Goal: Information Seeking & Learning: Check status

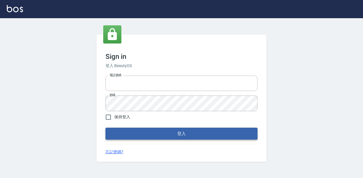
type input "0987925494"
click at [151, 134] on button "登入" at bounding box center [182, 133] width 152 height 12
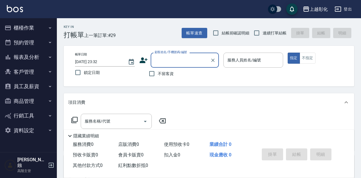
click at [35, 59] on button "報表及分析" at bounding box center [28, 57] width 52 height 15
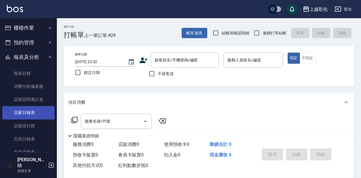
click at [32, 116] on link "店家日報表" at bounding box center [28, 112] width 52 height 13
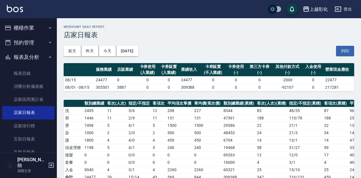
click at [318, 10] on div "上越彰化" at bounding box center [318, 9] width 18 height 7
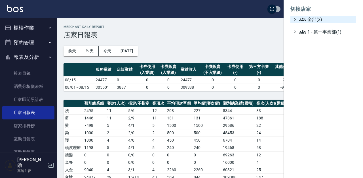
click at [313, 19] on span "全部(2)" at bounding box center [327, 19] width 55 height 7
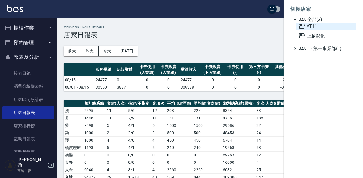
click at [313, 27] on span "AT11" at bounding box center [327, 26] width 56 height 7
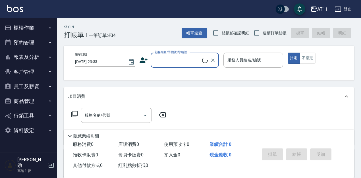
click at [26, 61] on button "報表及分析" at bounding box center [28, 57] width 52 height 15
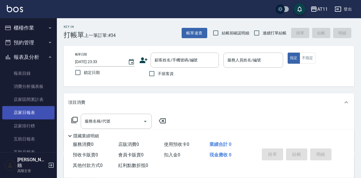
click at [27, 114] on link "店家日報表" at bounding box center [28, 112] width 52 height 13
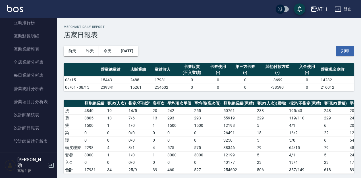
scroll to position [145, 0]
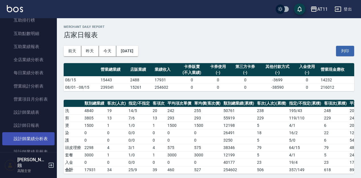
click at [26, 136] on link "設計師業績分析表" at bounding box center [28, 138] width 52 height 13
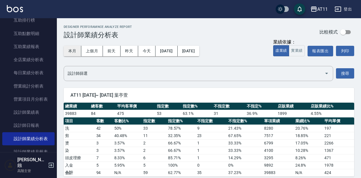
click at [73, 53] on button "本月" at bounding box center [73, 51] width 18 height 11
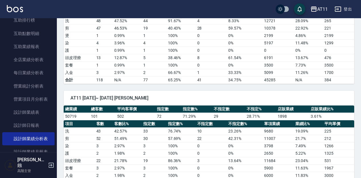
scroll to position [548, 0]
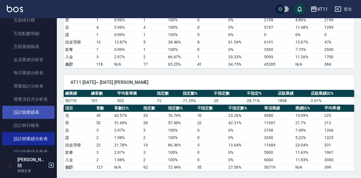
click at [35, 113] on link "設計師業績表" at bounding box center [28, 112] width 52 height 13
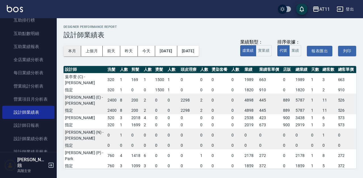
click at [73, 52] on button "本月" at bounding box center [73, 51] width 18 height 11
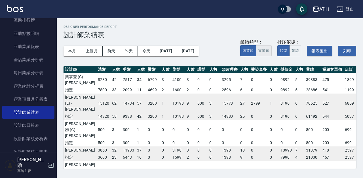
click at [263, 49] on button "實業績" at bounding box center [264, 50] width 16 height 11
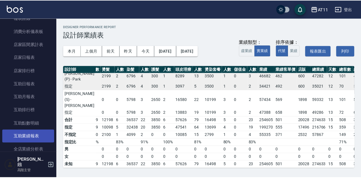
scroll to position [58, 0]
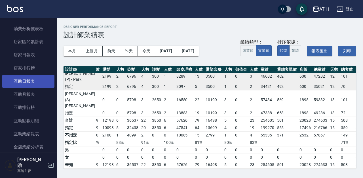
click at [29, 83] on link "互助日報表" at bounding box center [28, 81] width 52 height 13
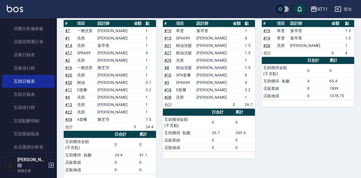
scroll to position [74, 0]
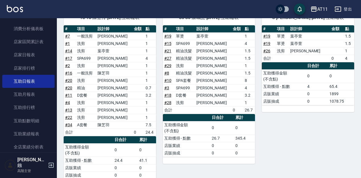
click at [83, 97] on td "D套餐" at bounding box center [86, 94] width 20 height 7
